Goal: Answer question/provide support

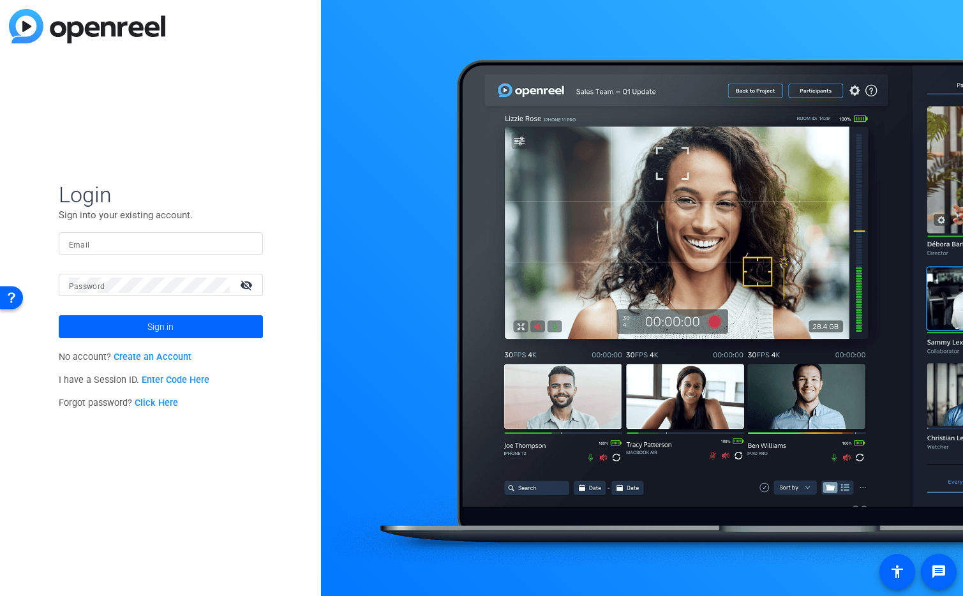
click at [210, 232] on div at bounding box center [161, 243] width 184 height 22
click at [240, 240] on img at bounding box center [242, 243] width 9 height 15
click at [251, 243] on div at bounding box center [245, 243] width 15 height 15
click at [239, 239] on img at bounding box center [242, 243] width 9 height 15
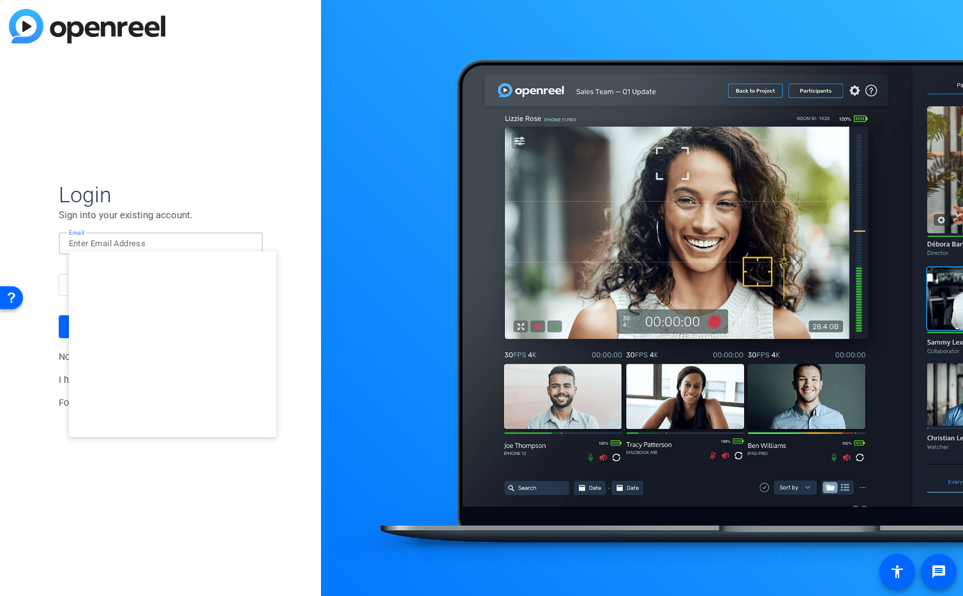
type input "[EMAIL_ADDRESS][DOMAIN_NAME]"
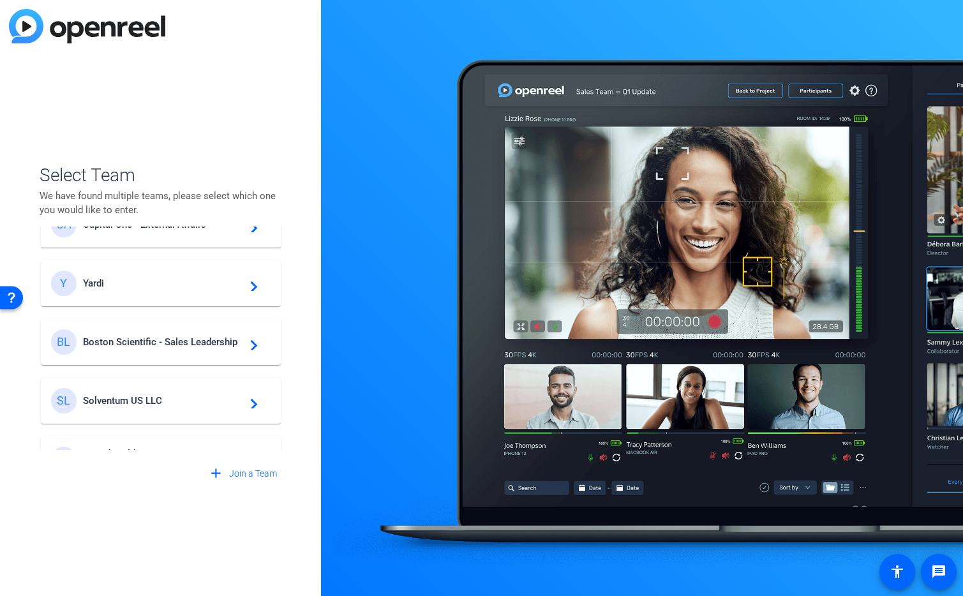
scroll to position [216, 0]
click at [132, 277] on span "Yardi" at bounding box center [163, 281] width 160 height 11
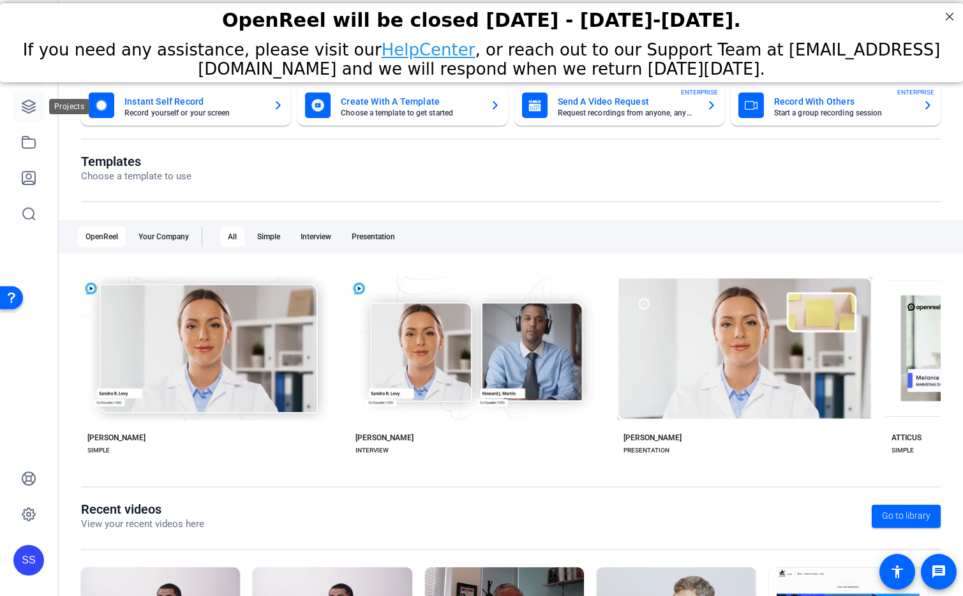
click at [29, 114] on icon at bounding box center [28, 106] width 15 height 15
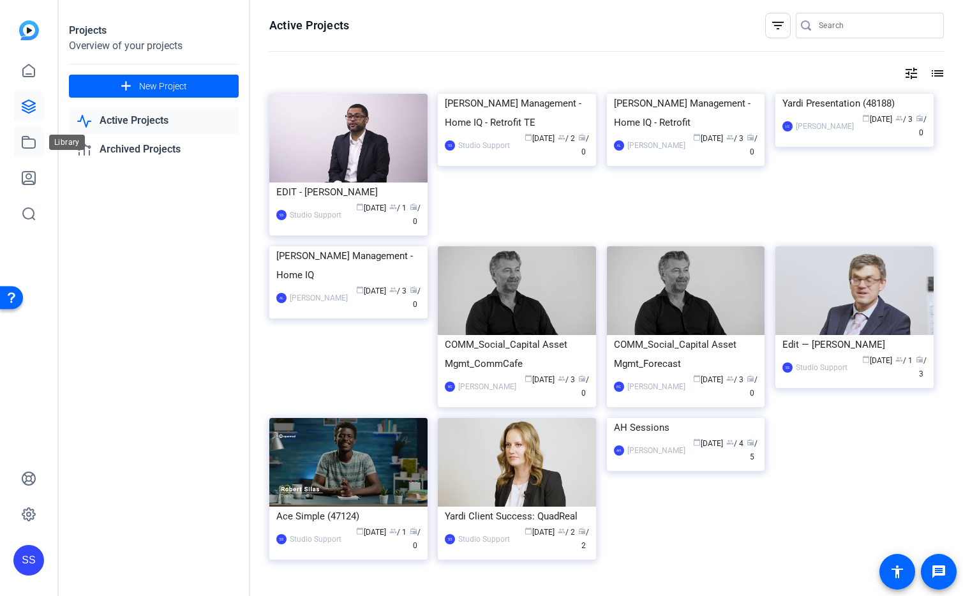
click at [21, 137] on icon at bounding box center [28, 142] width 15 height 15
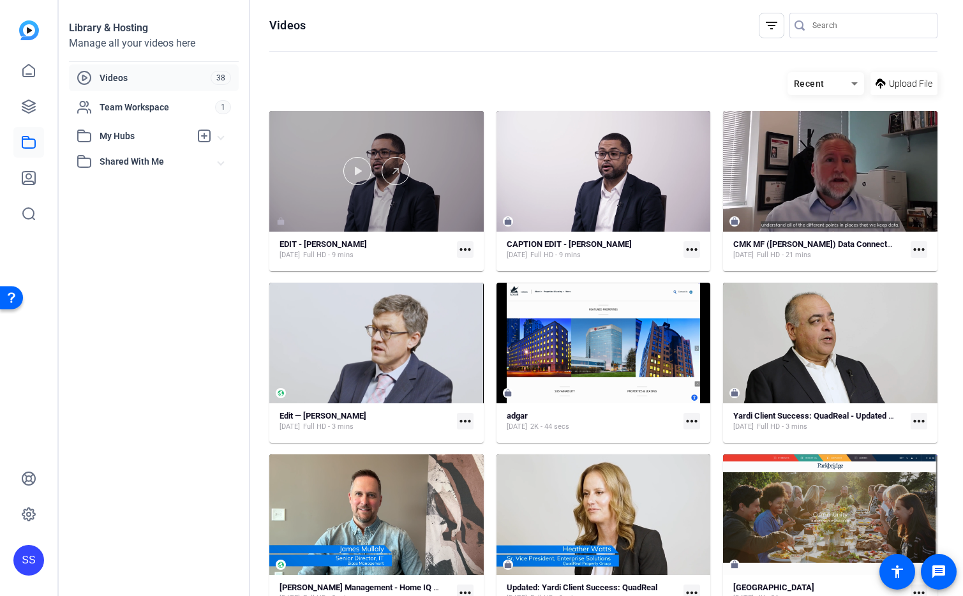
click at [456, 147] on div at bounding box center [376, 171] width 215 height 121
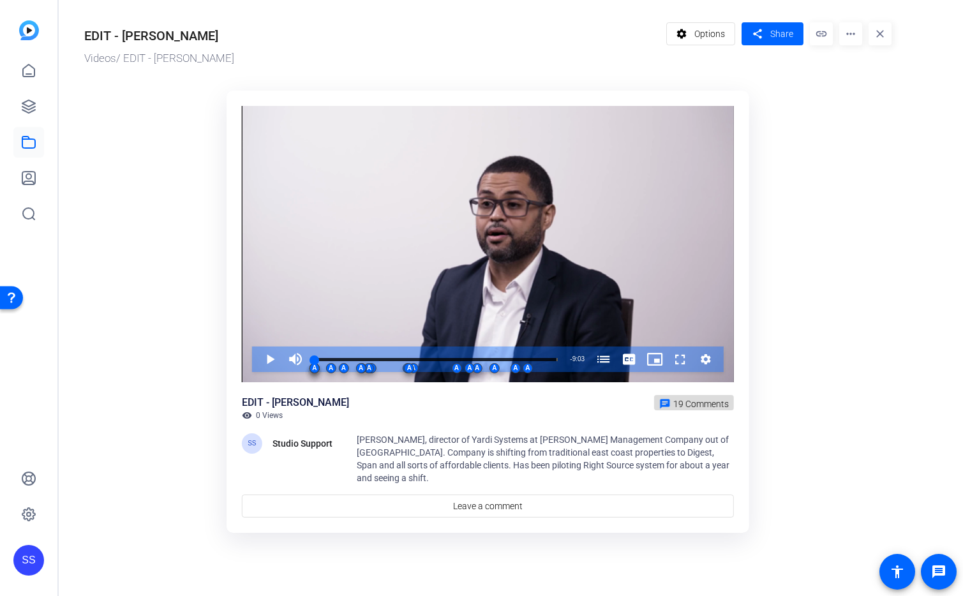
click at [693, 409] on span "19 Comments" at bounding box center [702, 404] width 56 height 10
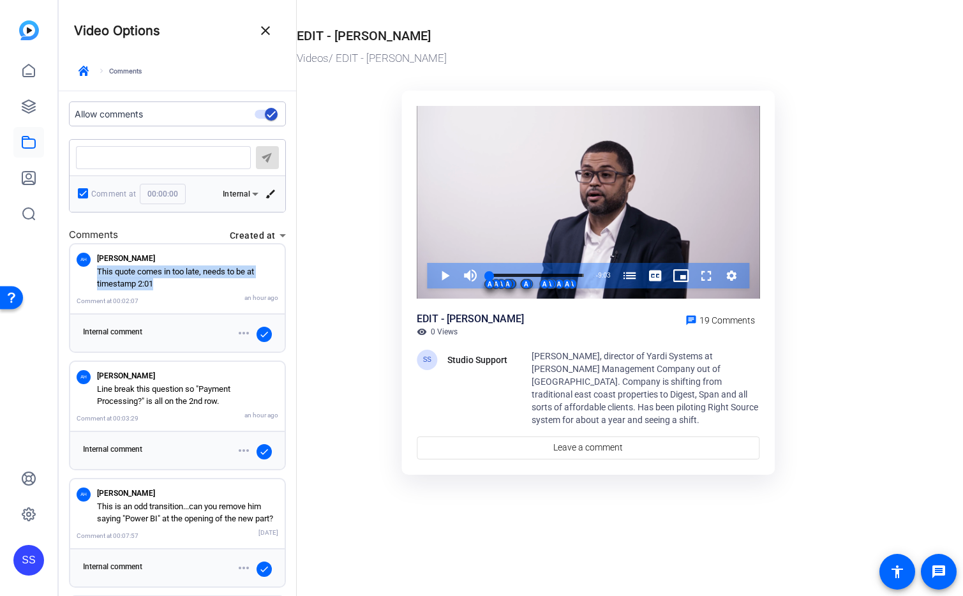
drag, startPoint x: 156, startPoint y: 283, endPoint x: 97, endPoint y: 276, distance: 59.9
click at [97, 276] on p "This quote comes in too late, needs to be at timestamp 2:01" at bounding box center [187, 278] width 181 height 25
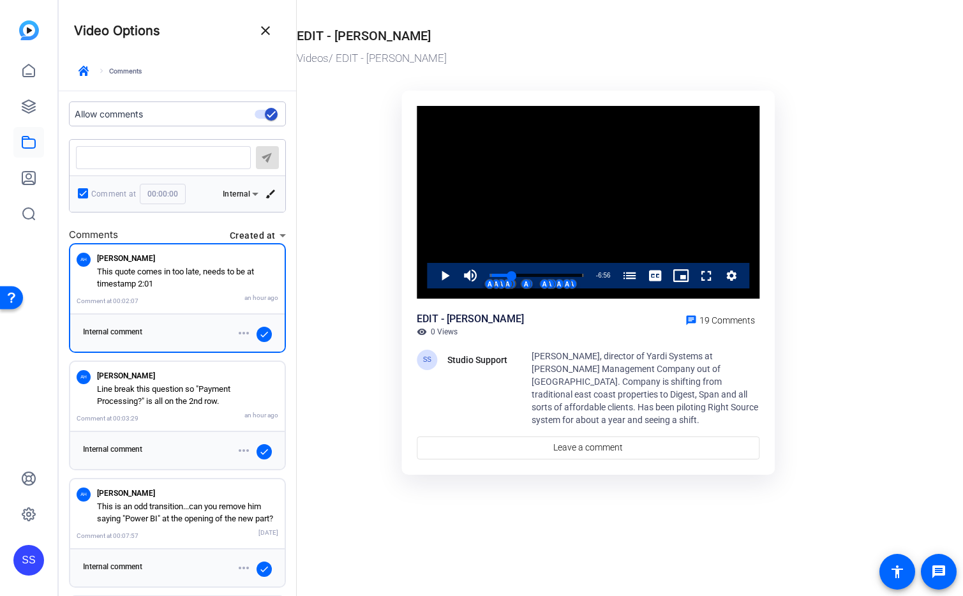
click at [153, 293] on div "Comment at 00:02:07 an hour ago" at bounding box center [178, 300] width 202 height 15
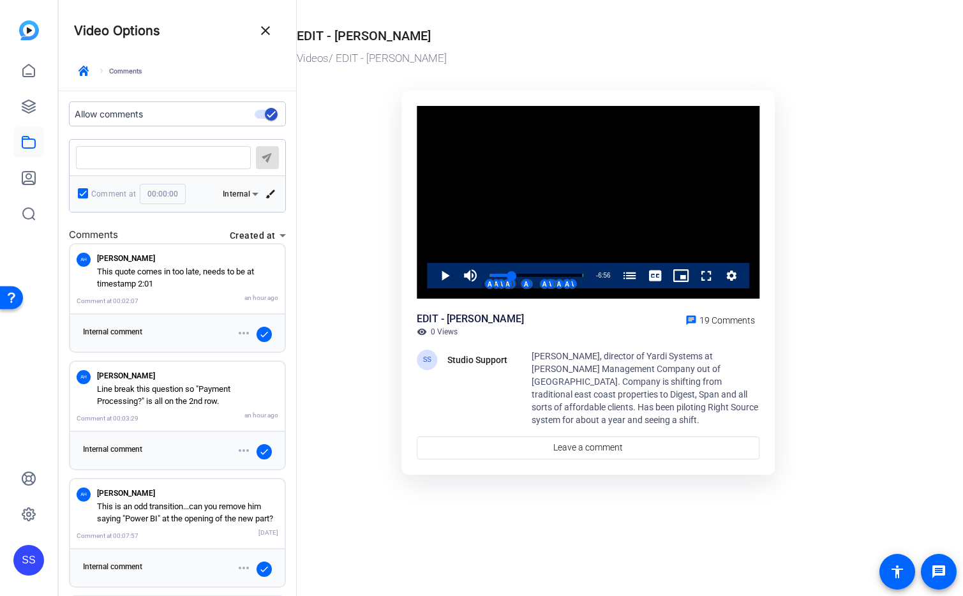
click at [170, 284] on p "This quote comes in too late, needs to be at timestamp 2:01" at bounding box center [187, 278] width 181 height 25
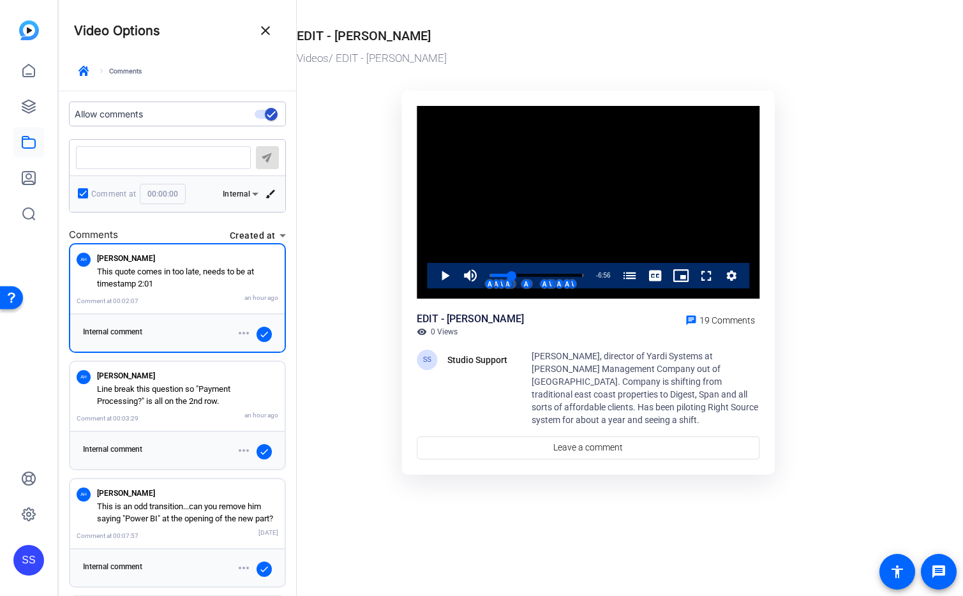
click at [203, 426] on div "AH [PERSON_NAME] Line break this question so "Payment Processing?" is all on th…" at bounding box center [177, 397] width 215 height 70
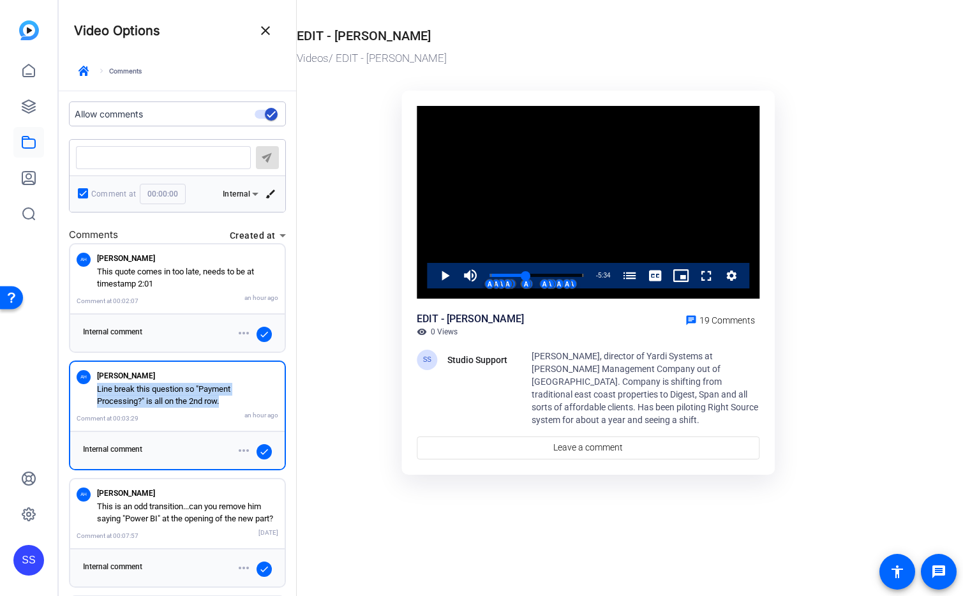
drag, startPoint x: 229, startPoint y: 402, endPoint x: 93, endPoint y: 388, distance: 137.4
click at [93, 388] on div "AH [PERSON_NAME] Line break this question so "Payment Processing?" is all on th…" at bounding box center [178, 388] width 202 height 40
copy p "Line break this question so "Payment Processing?" is all on the 2nd row."
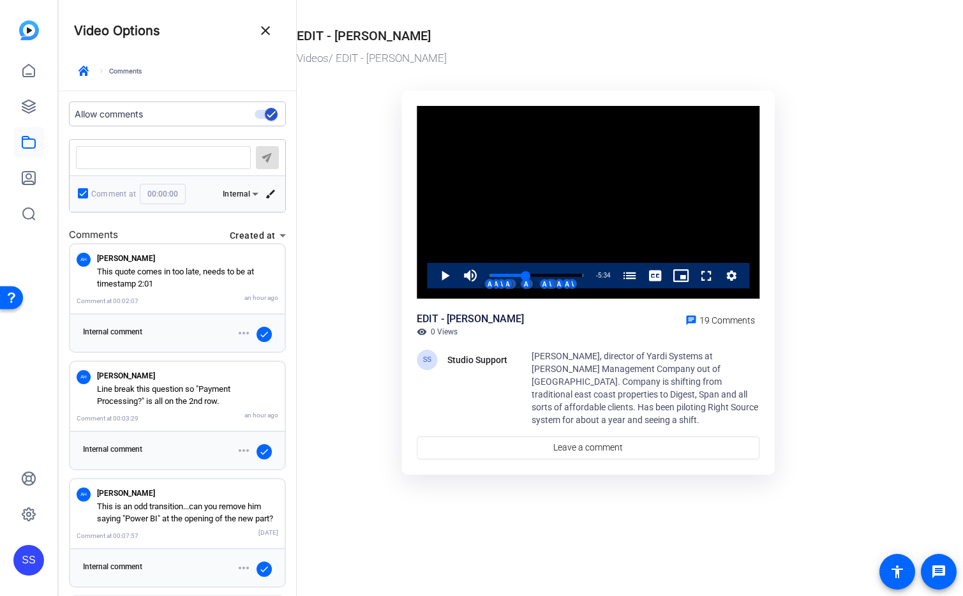
click at [163, 278] on p "This quote comes in too late, needs to be at timestamp 2:01" at bounding box center [187, 278] width 181 height 25
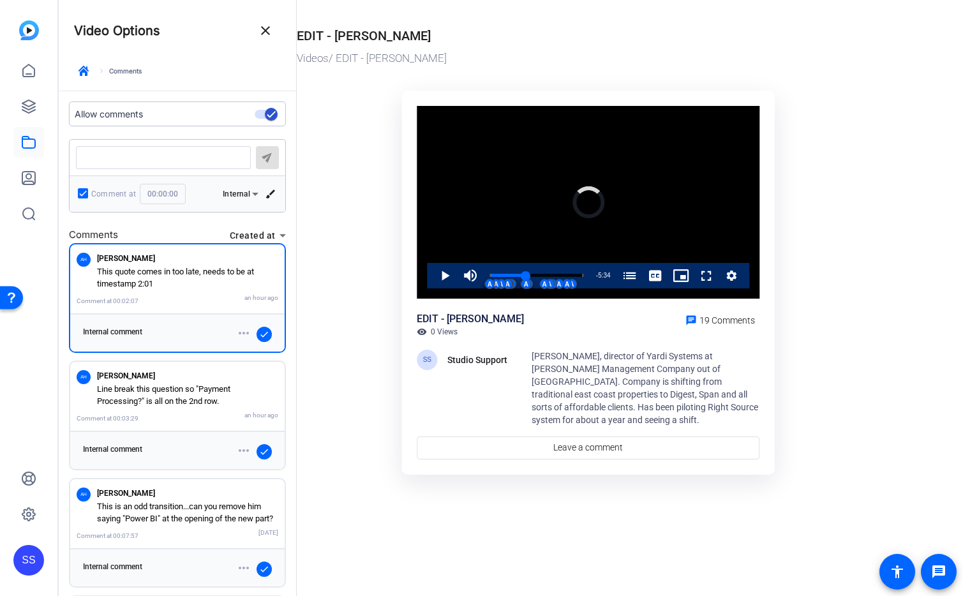
click at [141, 275] on p "This quote comes in too late, needs to be at timestamp 2:01" at bounding box center [187, 278] width 181 height 25
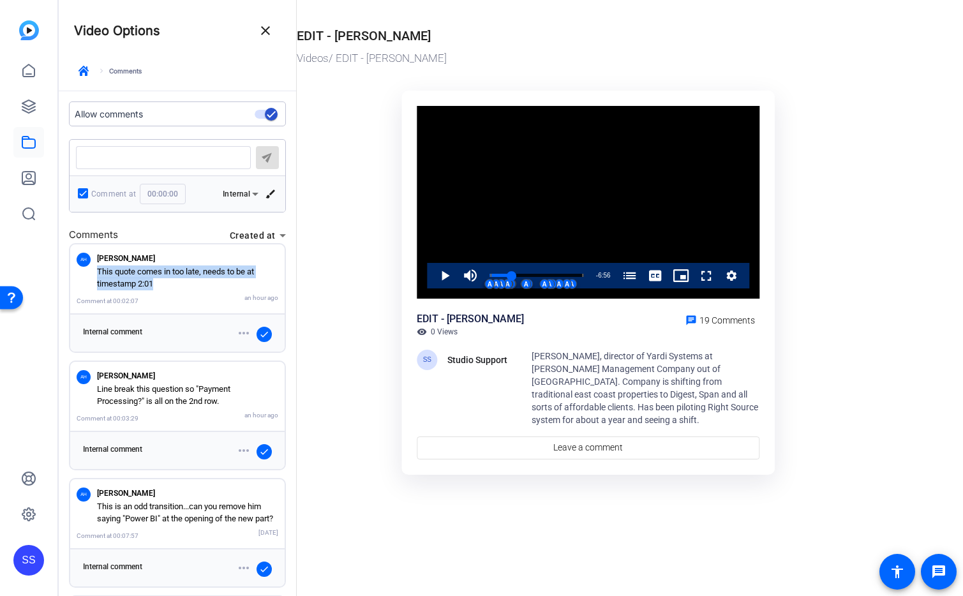
drag, startPoint x: 151, startPoint y: 286, endPoint x: 93, endPoint y: 275, distance: 59.2
click at [93, 275] on div "AH [PERSON_NAME] This quote comes in too late, needs to be at timestamp 2:01" at bounding box center [178, 271] width 202 height 40
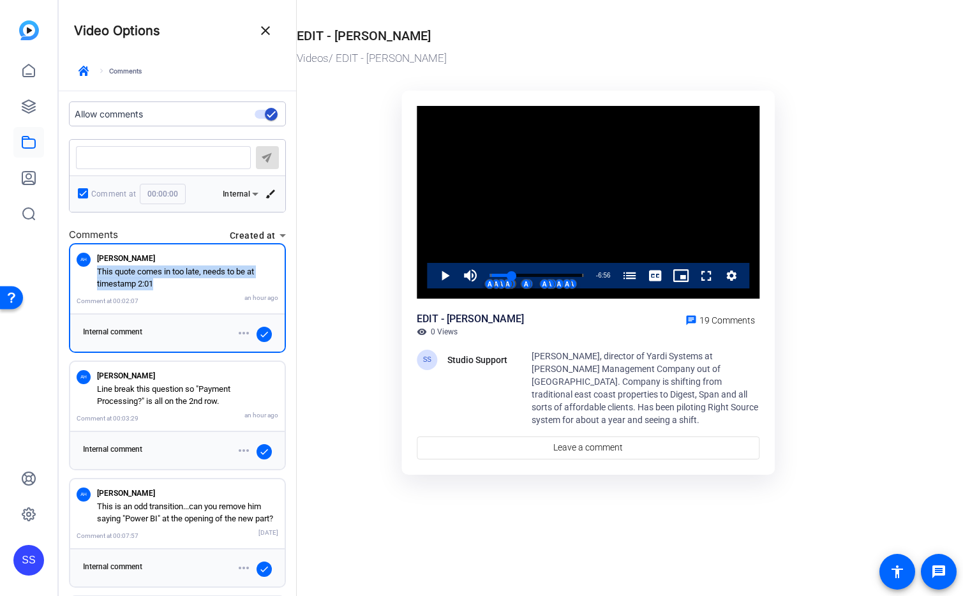
copy p "This quote comes in too late, needs to be at timestamp 2:01"
click at [271, 33] on mat-icon "close" at bounding box center [265, 30] width 15 height 15
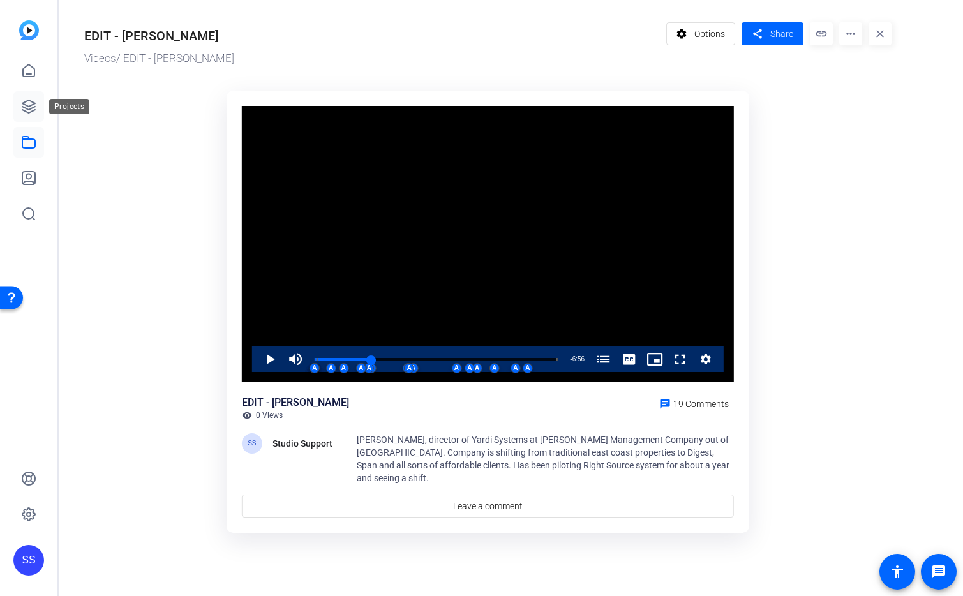
click at [21, 114] on icon at bounding box center [28, 106] width 15 height 15
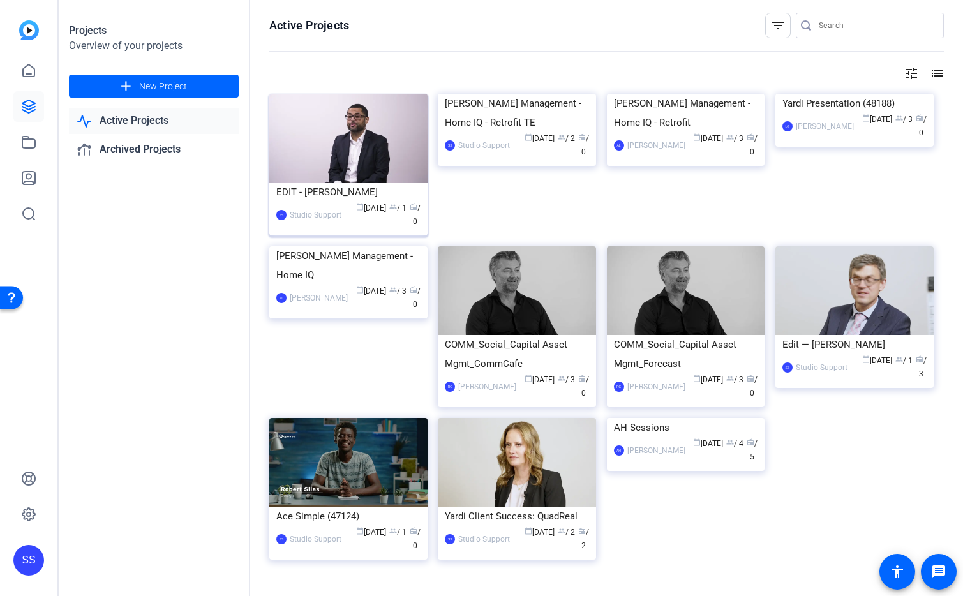
click at [299, 132] on img at bounding box center [348, 138] width 158 height 89
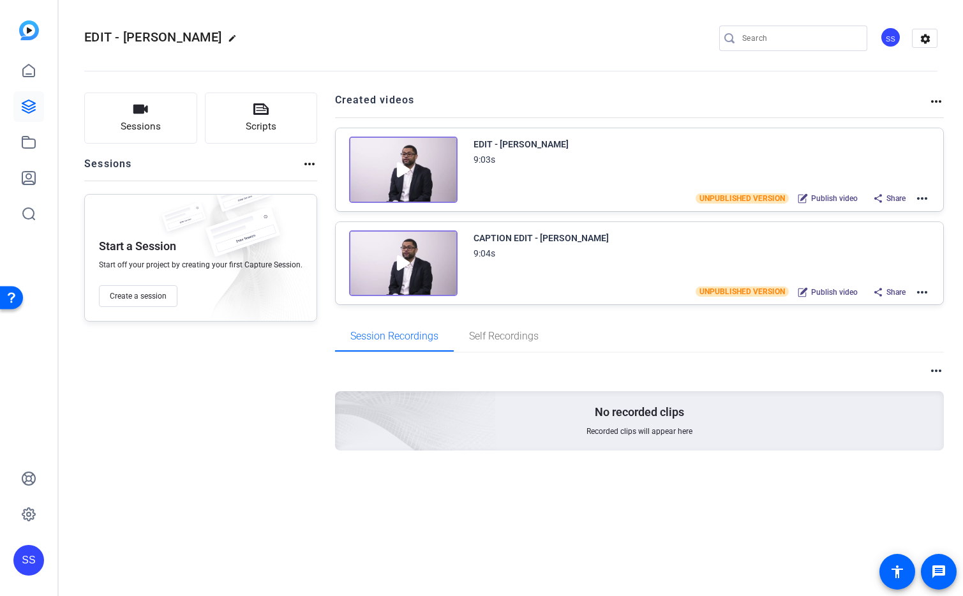
click at [920, 198] on mat-icon "more_horiz" at bounding box center [922, 198] width 15 height 15
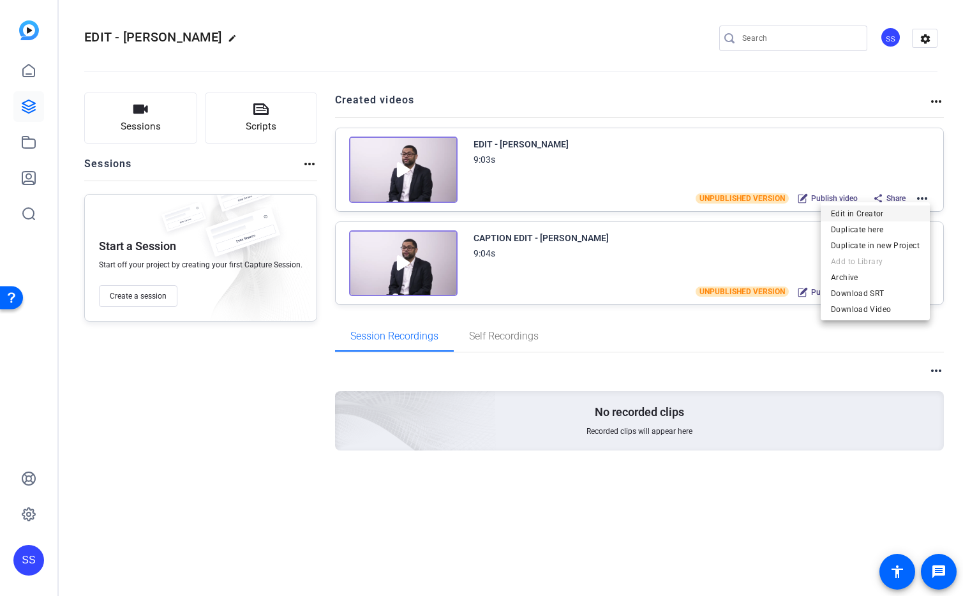
click at [888, 213] on span "Edit in Creator" at bounding box center [875, 213] width 89 height 15
